Goal: Transaction & Acquisition: Download file/media

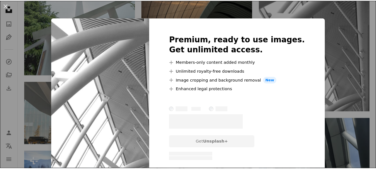
scroll to position [501, 0]
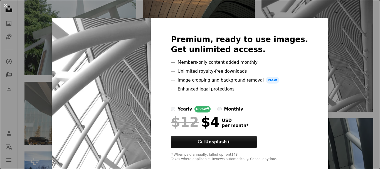
click at [345, 48] on div "An X shape Premium, ready to use images. Get unlimited access. A plus sign Memb…" at bounding box center [190, 84] width 380 height 169
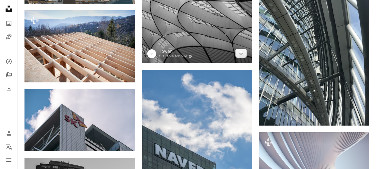
scroll to position [640, 0]
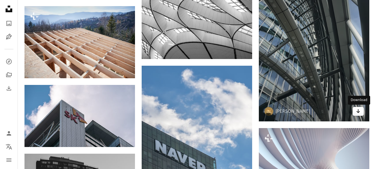
click at [355, 111] on link "Arrow pointing down" at bounding box center [357, 111] width 11 height 9
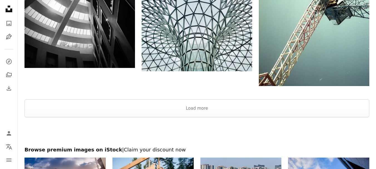
scroll to position [946, 0]
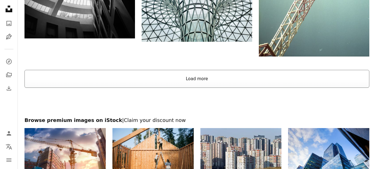
click at [198, 79] on button "Load more" at bounding box center [196, 79] width 345 height 18
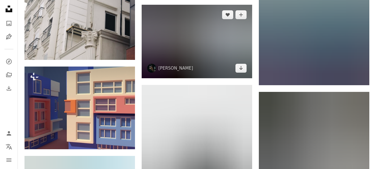
scroll to position [3922, 0]
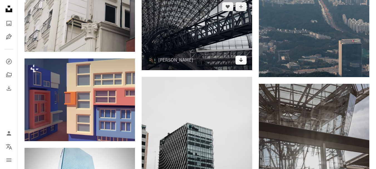
click at [242, 62] on icon "Arrow pointing down" at bounding box center [241, 59] width 4 height 7
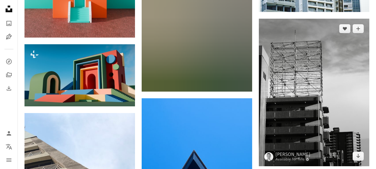
scroll to position [6786, 0]
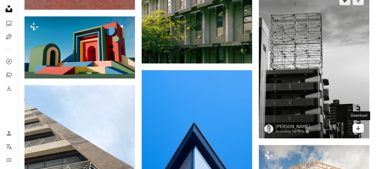
click at [360, 125] on link "Arrow pointing down" at bounding box center [357, 128] width 11 height 9
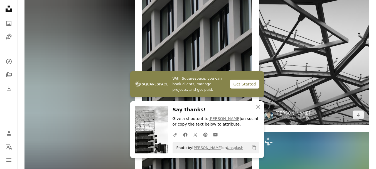
scroll to position [7064, 0]
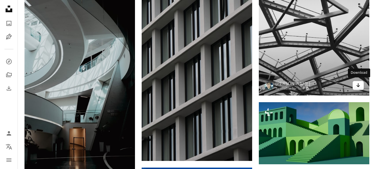
click at [357, 86] on icon "Arrow pointing down" at bounding box center [358, 85] width 4 height 7
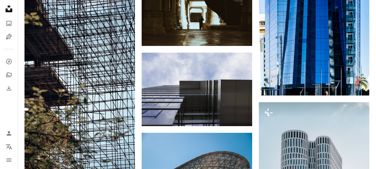
scroll to position [8121, 0]
